Goal: Transaction & Acquisition: Book appointment/travel/reservation

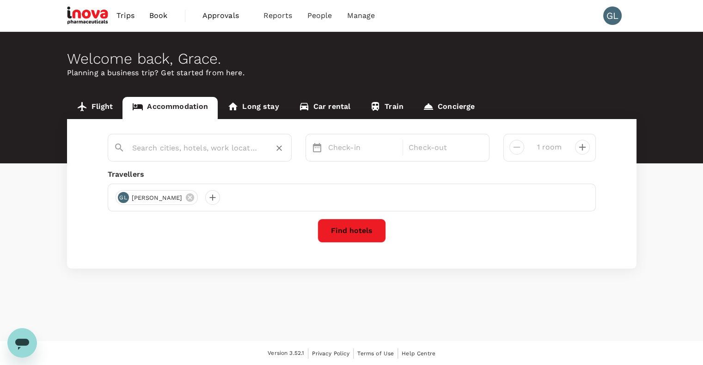
click at [230, 151] on input "text" at bounding box center [196, 148] width 128 height 14
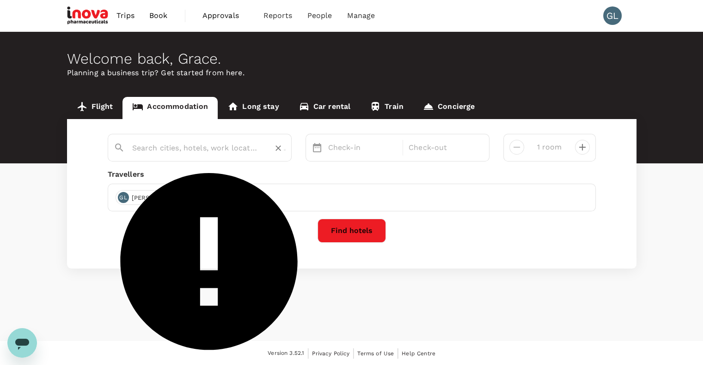
paste input "Superior Queen"
type input "Superior Queen"
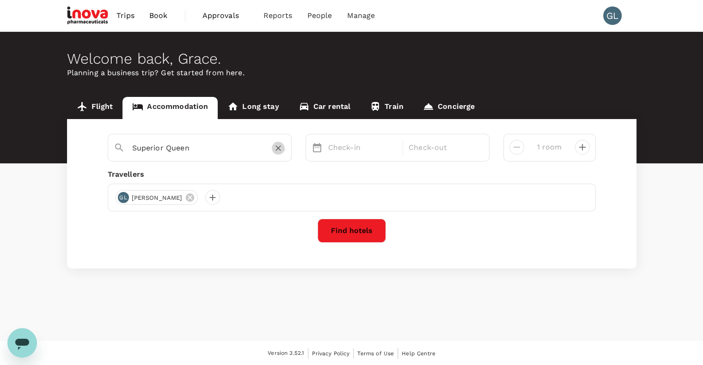
click at [281, 147] on icon "Clear" at bounding box center [277, 148] width 9 height 9
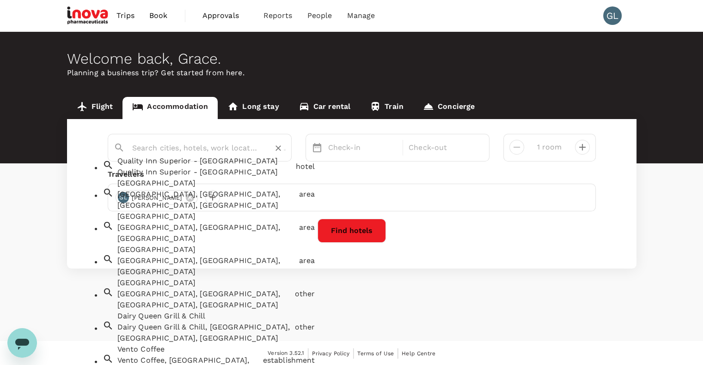
click at [153, 147] on input "text" at bounding box center [196, 148] width 128 height 14
paste input "Novotel Ambassador [PERSON_NAME]"
type input "Novotel Ambassador [PERSON_NAME]"
click at [358, 148] on p "Check-in" at bounding box center [362, 147] width 69 height 11
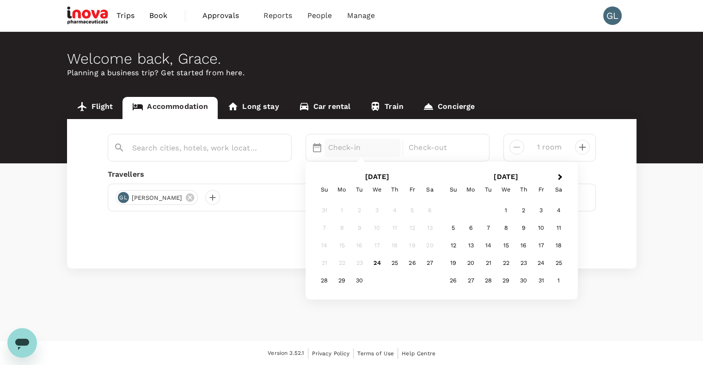
scroll to position [0, 0]
click at [553, 174] on div "Next Month [DATE] Su Mo Tu We Th Fr Sa 31 1 2 3 4 5 6 7 8 9 10 11 12 13 14 15 1…" at bounding box center [442, 230] width 258 height 123
click at [557, 175] on button "Next Month" at bounding box center [560, 177] width 15 height 15
click at [486, 246] on div "11" at bounding box center [489, 246] width 18 height 18
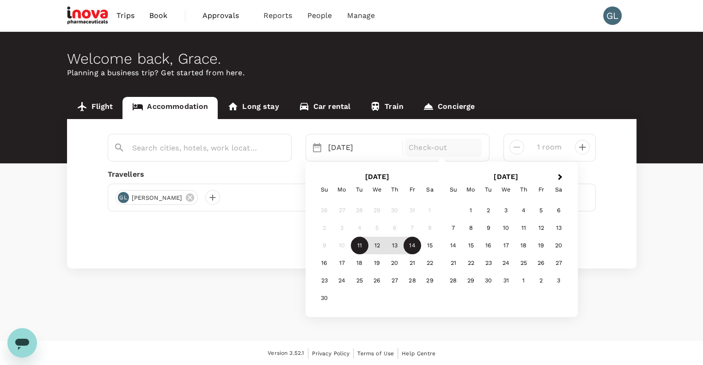
click at [417, 248] on div "14" at bounding box center [412, 246] width 18 height 18
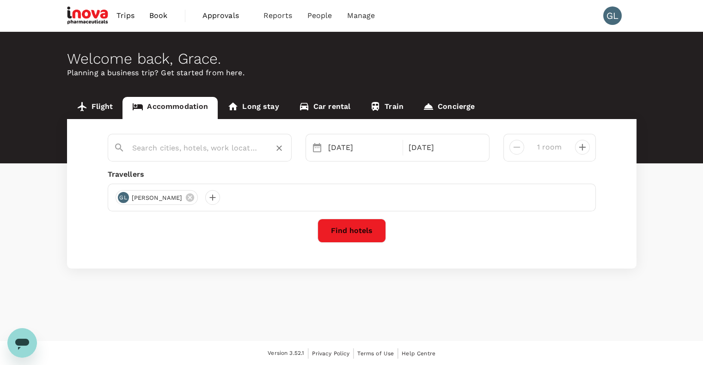
click at [206, 146] on input "text" at bounding box center [196, 148] width 128 height 14
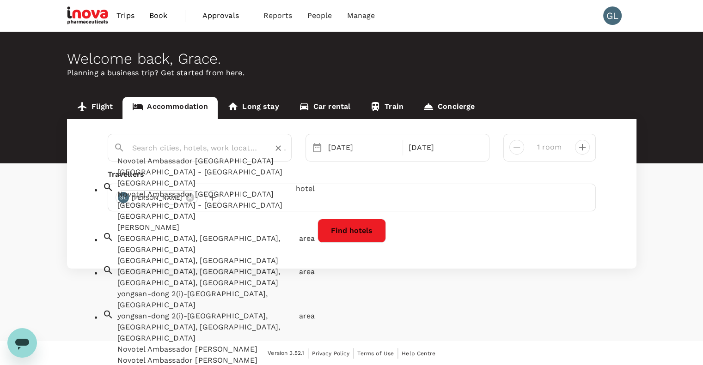
click at [194, 172] on div "Novotel Ambassador [GEOGRAPHIC_DATA] [GEOGRAPHIC_DATA] - [GEOGRAPHIC_DATA] [GEO…" at bounding box center [203, 187] width 178 height 70
type input "Novotel Ambassador [GEOGRAPHIC_DATA] [GEOGRAPHIC_DATA] - [GEOGRAPHIC_DATA] [GEO…"
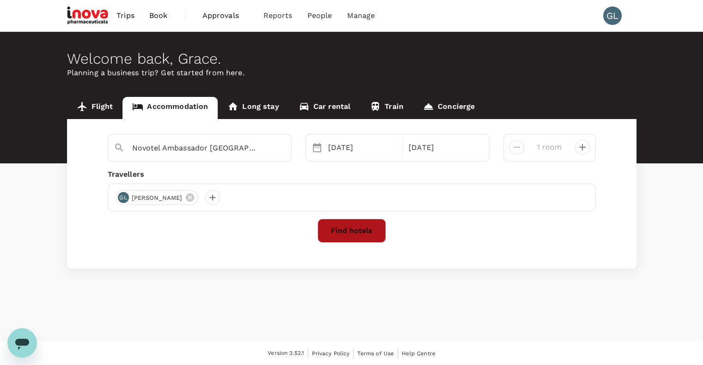
click at [340, 231] on button "Find hotels" at bounding box center [351, 231] width 68 height 24
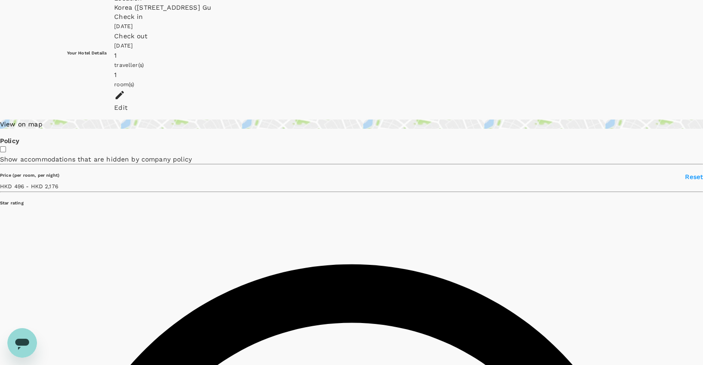
scroll to position [36, 0]
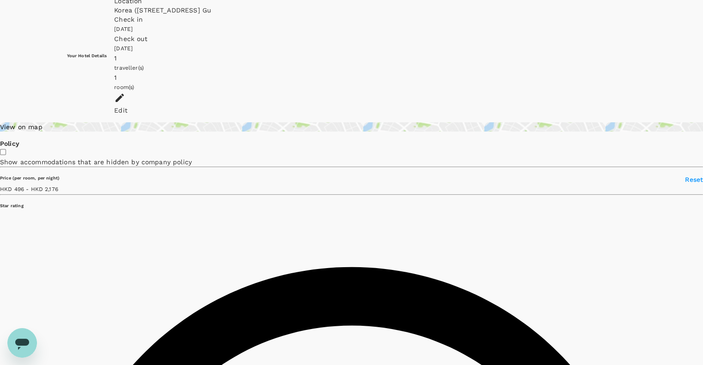
type input "2175.53"
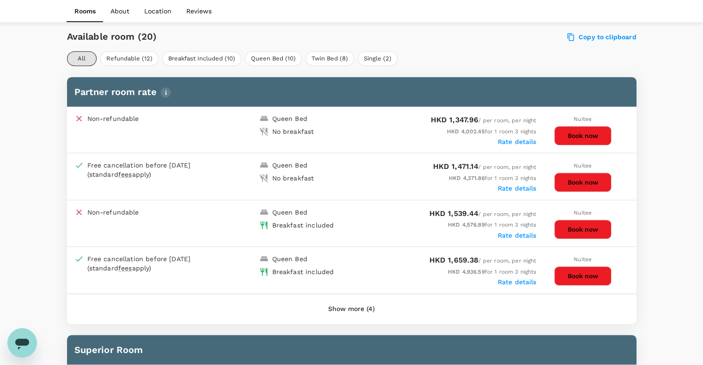
scroll to position [458, 0]
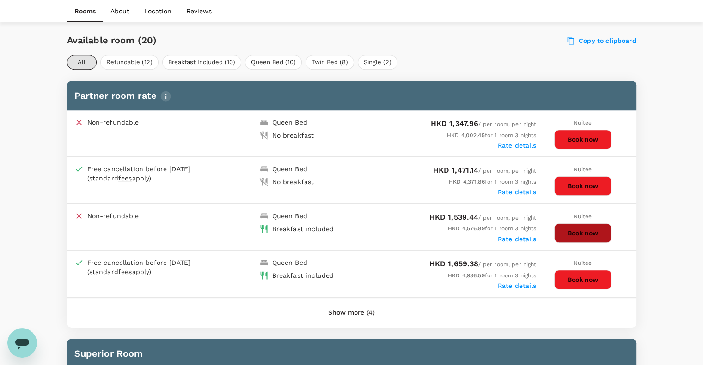
click at [588, 224] on button "Book now" at bounding box center [582, 233] width 57 height 19
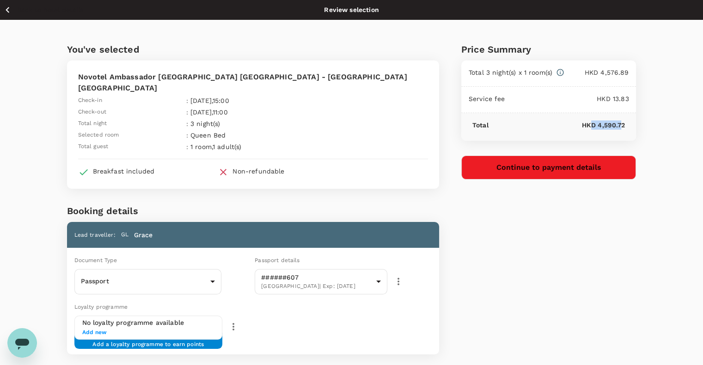
drag, startPoint x: 589, startPoint y: 125, endPoint x: 621, endPoint y: 121, distance: 31.6
click at [621, 121] on p "HKD 4,590.72" at bounding box center [556, 125] width 137 height 9
click at [622, 121] on p "HKD 4,590.72" at bounding box center [556, 125] width 137 height 9
click at [647, 108] on div "You've selected Novotel Ambassador Seoul Yongsan - Seoul Dragon City Check-in :…" at bounding box center [351, 252] width 703 height 465
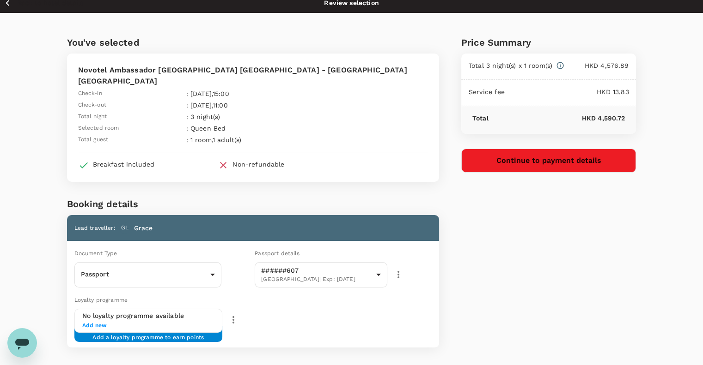
scroll to position [121, 0]
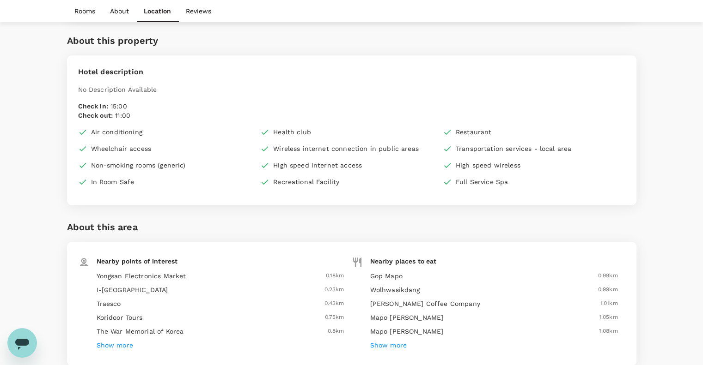
scroll to position [1055, 0]
